Goal: Information Seeking & Learning: Check status

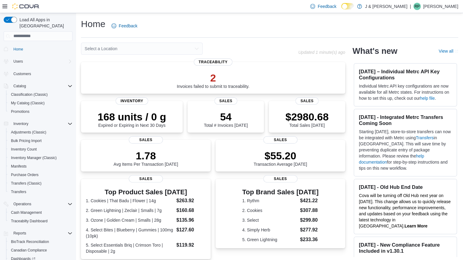
click at [356, 112] on div "July 24, 2025 - Integrated Metrc Transfers Coming Soon Starting Tuesday July 29…" at bounding box center [405, 143] width 106 height 70
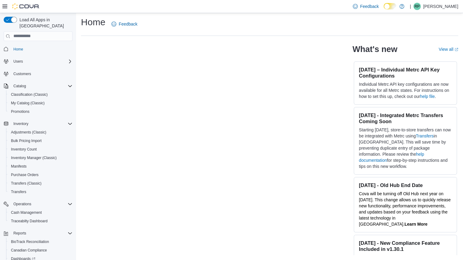
scroll to position [2, 0]
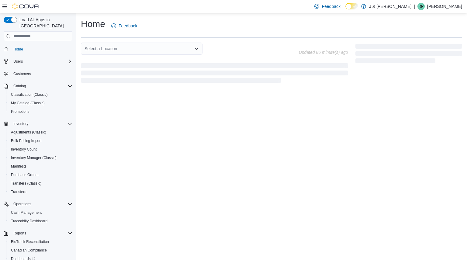
click at [315, 162] on div "Home Feedback Select a Location Updated 86 minute(s) ago" at bounding box center [271, 136] width 391 height 247
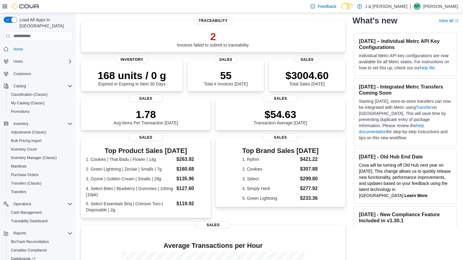
scroll to position [41, 0]
click at [305, 70] on p "$3004.60" at bounding box center [306, 75] width 43 height 12
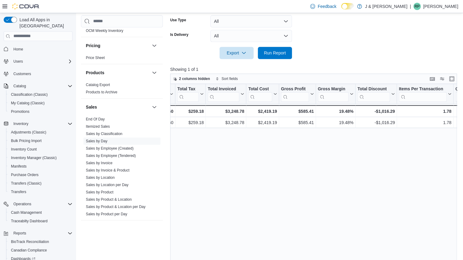
scroll to position [352, 0]
click at [102, 190] on link "Sales by Product" at bounding box center [100, 192] width 28 height 4
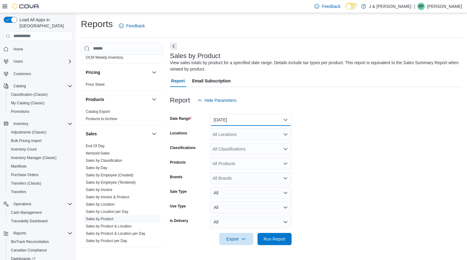
click at [273, 121] on button "Yesterday" at bounding box center [251, 120] width 82 height 12
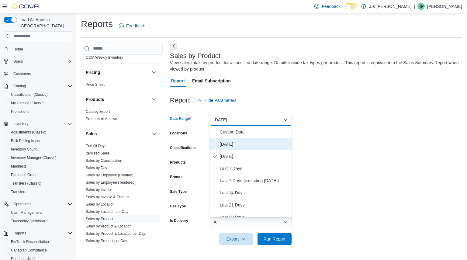
click at [234, 147] on span "Today" at bounding box center [254, 144] width 69 height 7
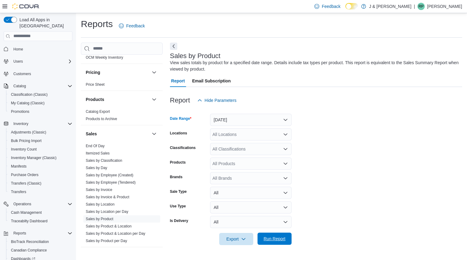
click at [279, 240] on span "Run Report" at bounding box center [275, 239] width 22 height 6
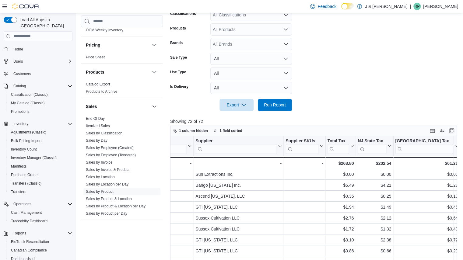
scroll to position [43, 0]
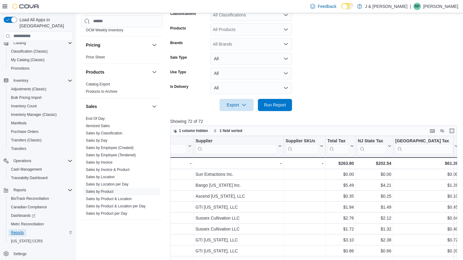
click at [17, 230] on span "Reports" at bounding box center [17, 232] width 13 height 5
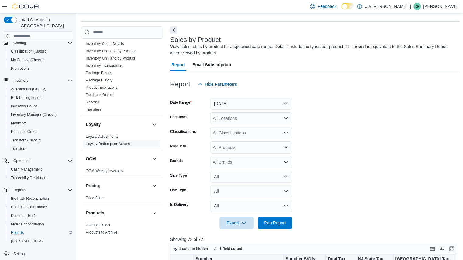
scroll to position [83, 0]
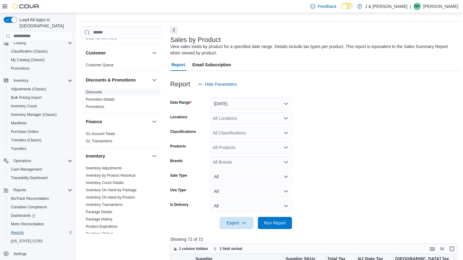
click at [96, 89] on span "Discounts" at bounding box center [121, 92] width 77 height 7
click at [96, 90] on link "Discounts" at bounding box center [94, 92] width 16 height 4
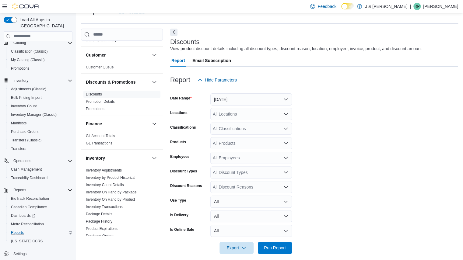
click at [225, 87] on div at bounding box center [314, 89] width 288 height 7
click at [226, 90] on div at bounding box center [314, 89] width 288 height 7
click at [226, 94] on button "Yesterday" at bounding box center [251, 99] width 82 height 12
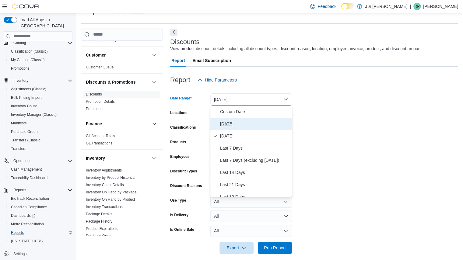
click at [226, 124] on span "Today" at bounding box center [254, 123] width 69 height 7
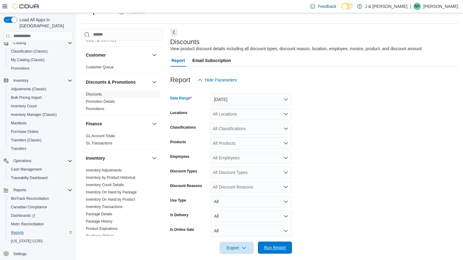
click at [280, 246] on span "Run Report" at bounding box center [275, 248] width 22 height 6
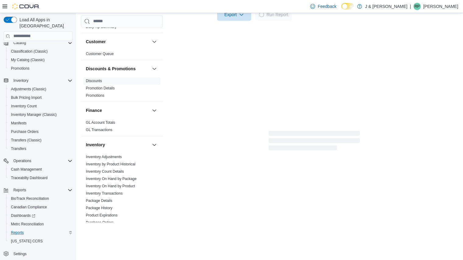
scroll to position [247, 0]
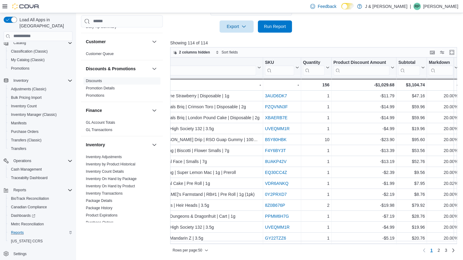
click at [457, 66] on div at bounding box center [458, 68] width 2 height 20
click at [453, 67] on icon at bounding box center [455, 68] width 5 height 4
click at [441, 96] on span "Sort High-Low" at bounding box center [443, 98] width 23 height 5
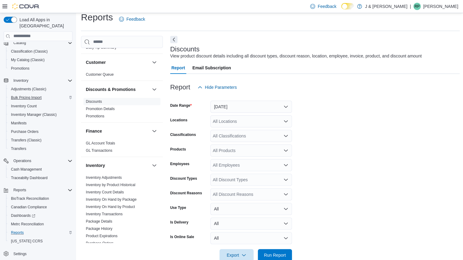
scroll to position [0, 0]
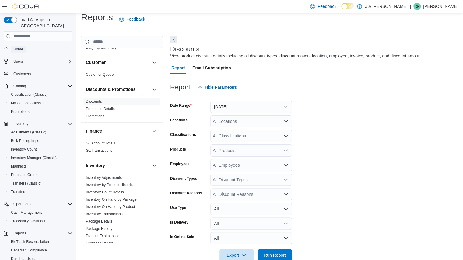
click at [21, 46] on span "Home" at bounding box center [18, 49] width 10 height 7
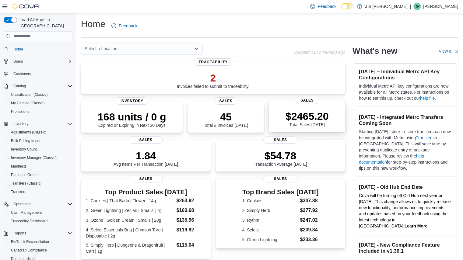
click at [294, 120] on p "$2465.20" at bounding box center [306, 116] width 43 height 12
